Goal: Transaction & Acquisition: Download file/media

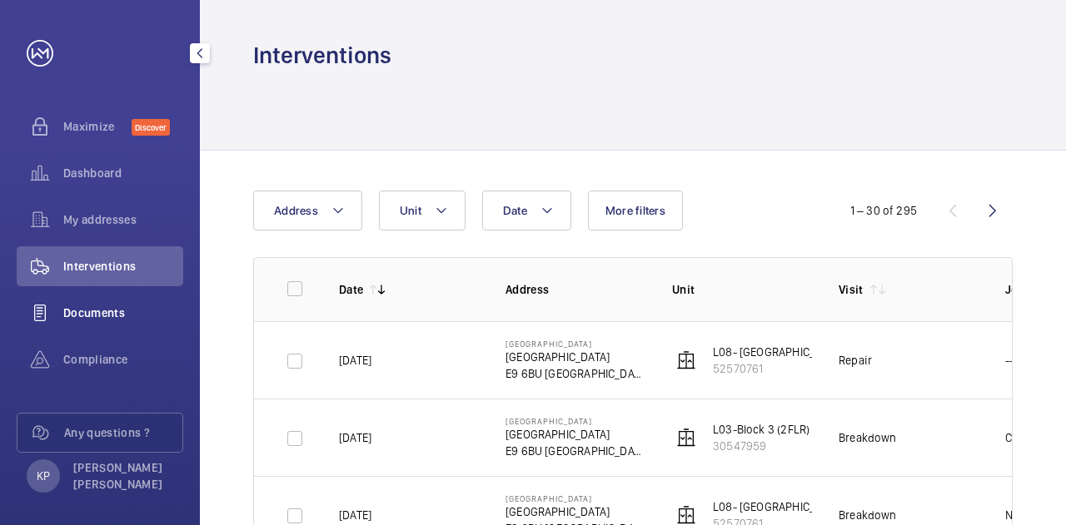
scroll to position [7, 0]
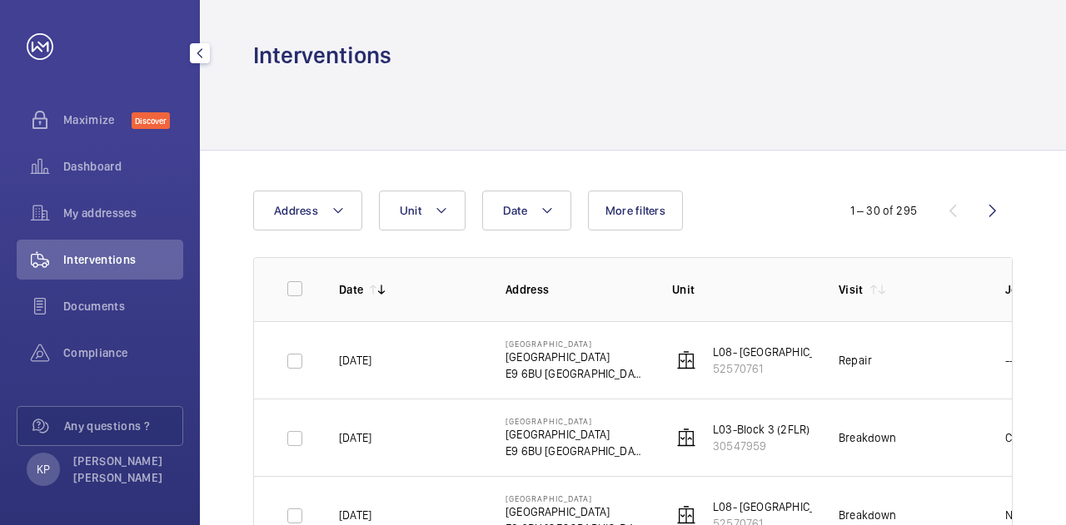
click at [108, 254] on span "Interventions" at bounding box center [123, 259] width 120 height 17
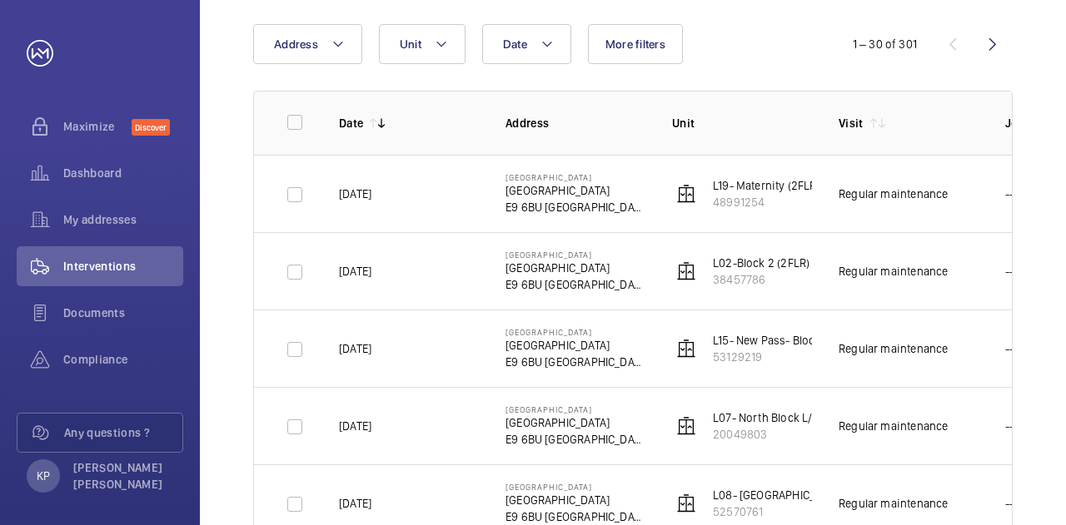
scroll to position [250, 0]
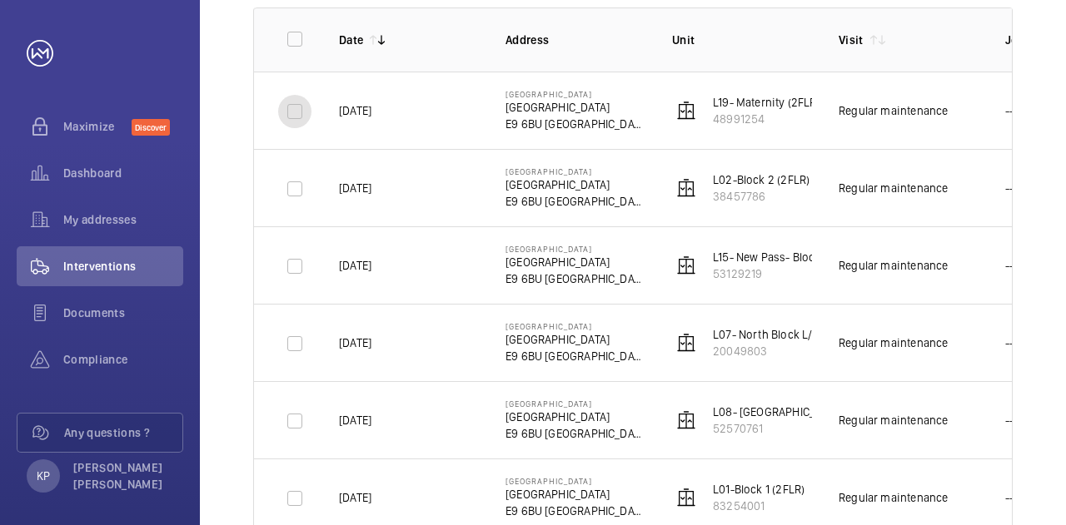
click at [293, 112] on input "checkbox" at bounding box center [294, 111] width 33 height 33
checkbox input "true"
click at [297, 197] on input "checkbox" at bounding box center [294, 188] width 33 height 33
checkbox input "true"
click at [293, 276] on input "checkbox" at bounding box center [294, 266] width 33 height 33
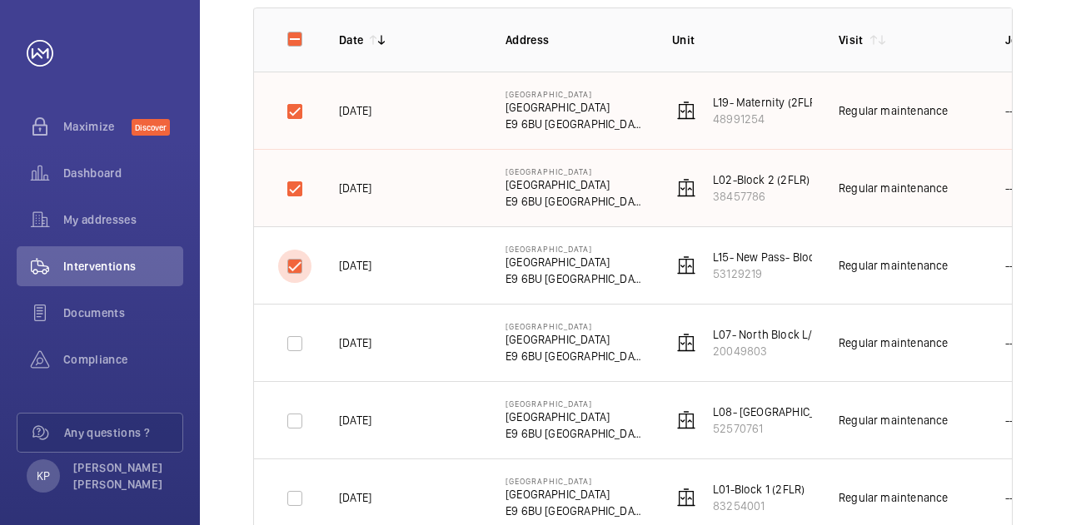
checkbox input "true"
click at [294, 347] on input "checkbox" at bounding box center [294, 343] width 33 height 33
checkbox input "true"
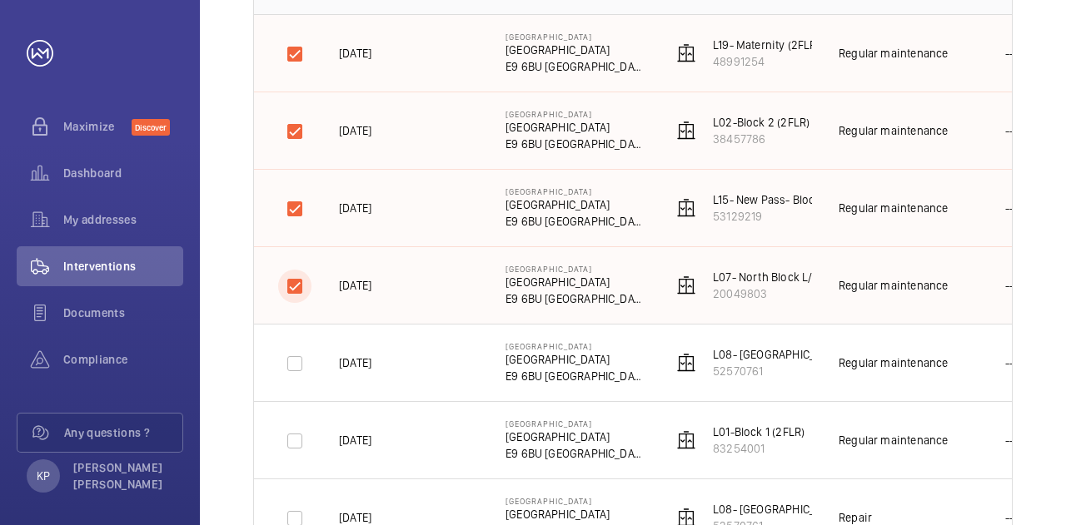
scroll to position [333, 0]
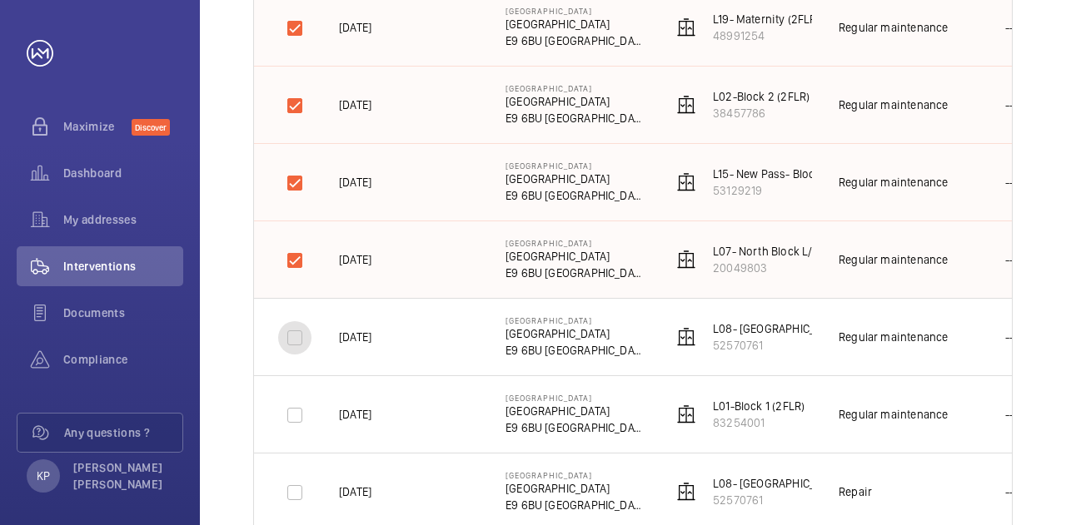
click at [291, 340] on input "checkbox" at bounding box center [294, 337] width 33 height 33
checkbox input "true"
click at [288, 417] on input "checkbox" at bounding box center [294, 415] width 33 height 33
checkbox input "true"
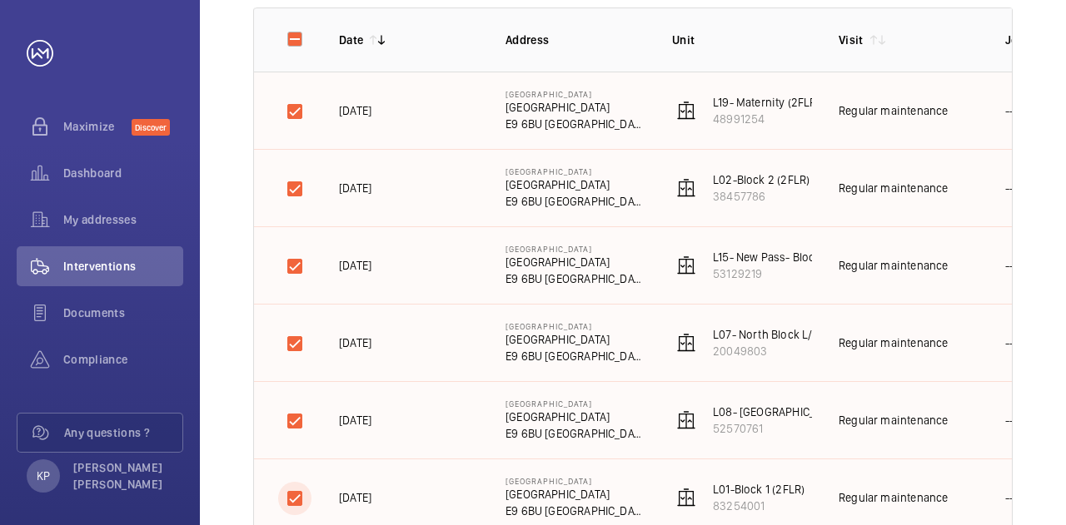
scroll to position [0, 0]
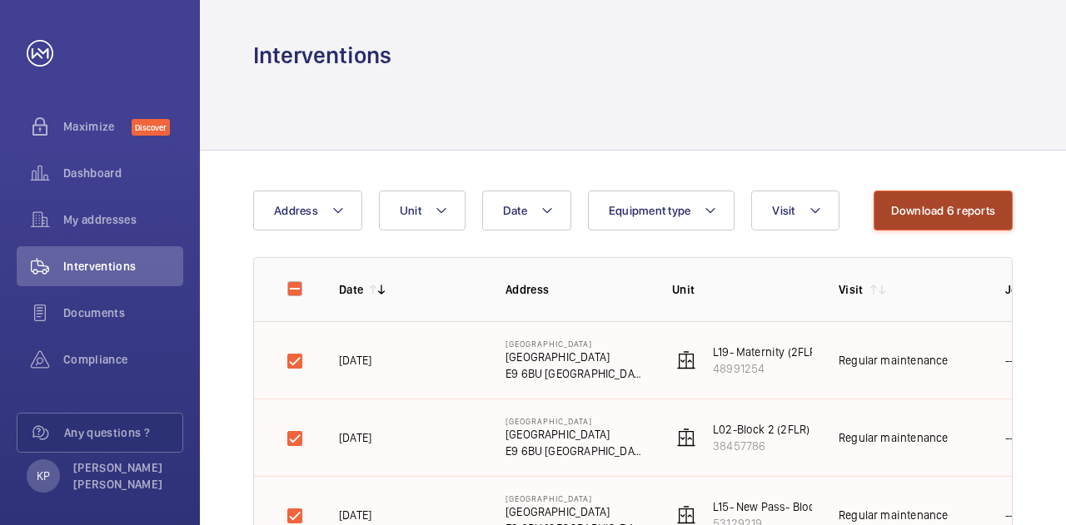
click at [944, 211] on button "Download 6 reports" at bounding box center [943, 211] width 140 height 40
